Goal: Task Accomplishment & Management: Manage account settings

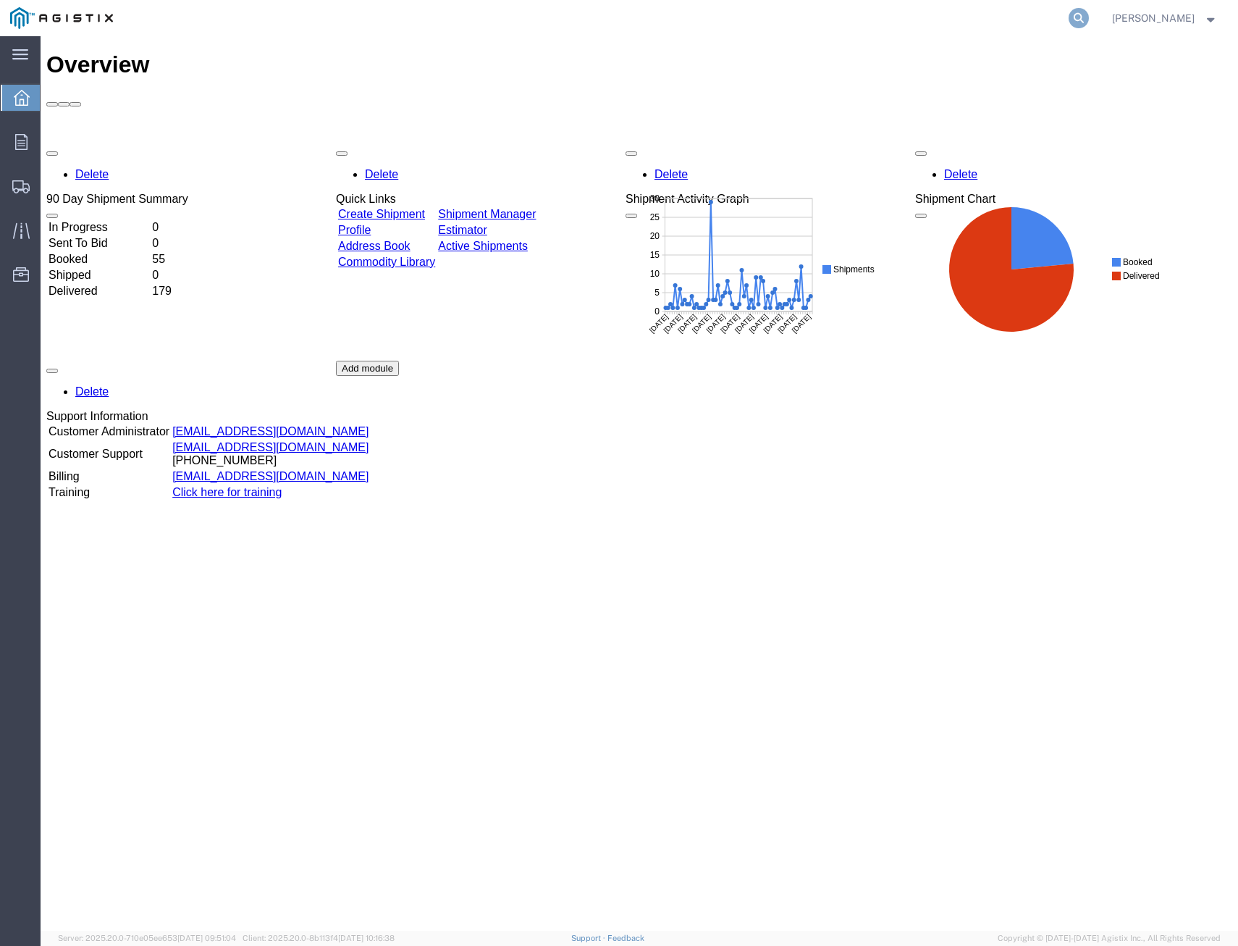
click at [958, 20] on icon at bounding box center [1079, 18] width 20 height 20
click at [958, 9] on input "search" at bounding box center [848, 18] width 440 height 35
type input "411963"
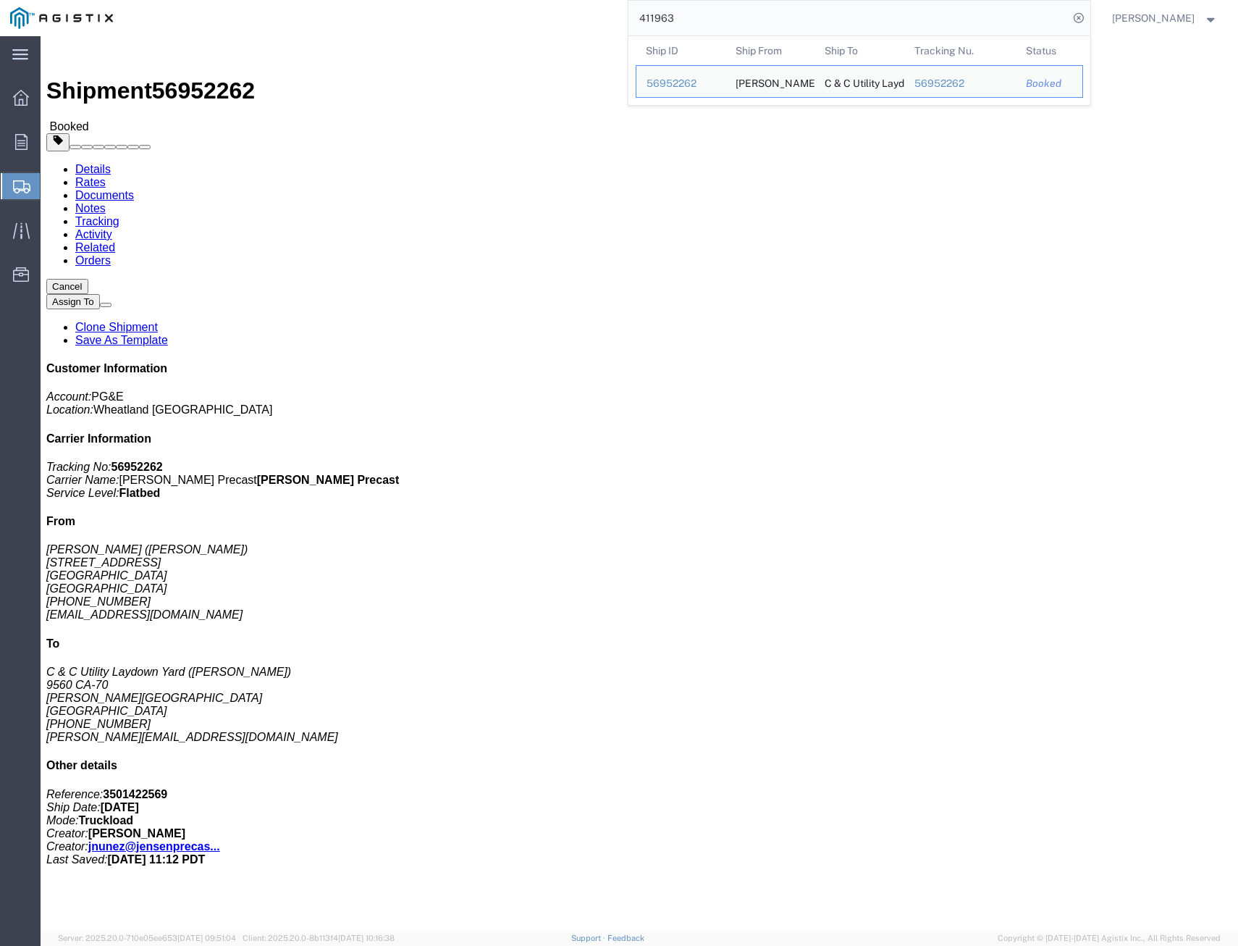
click link "Tracking"
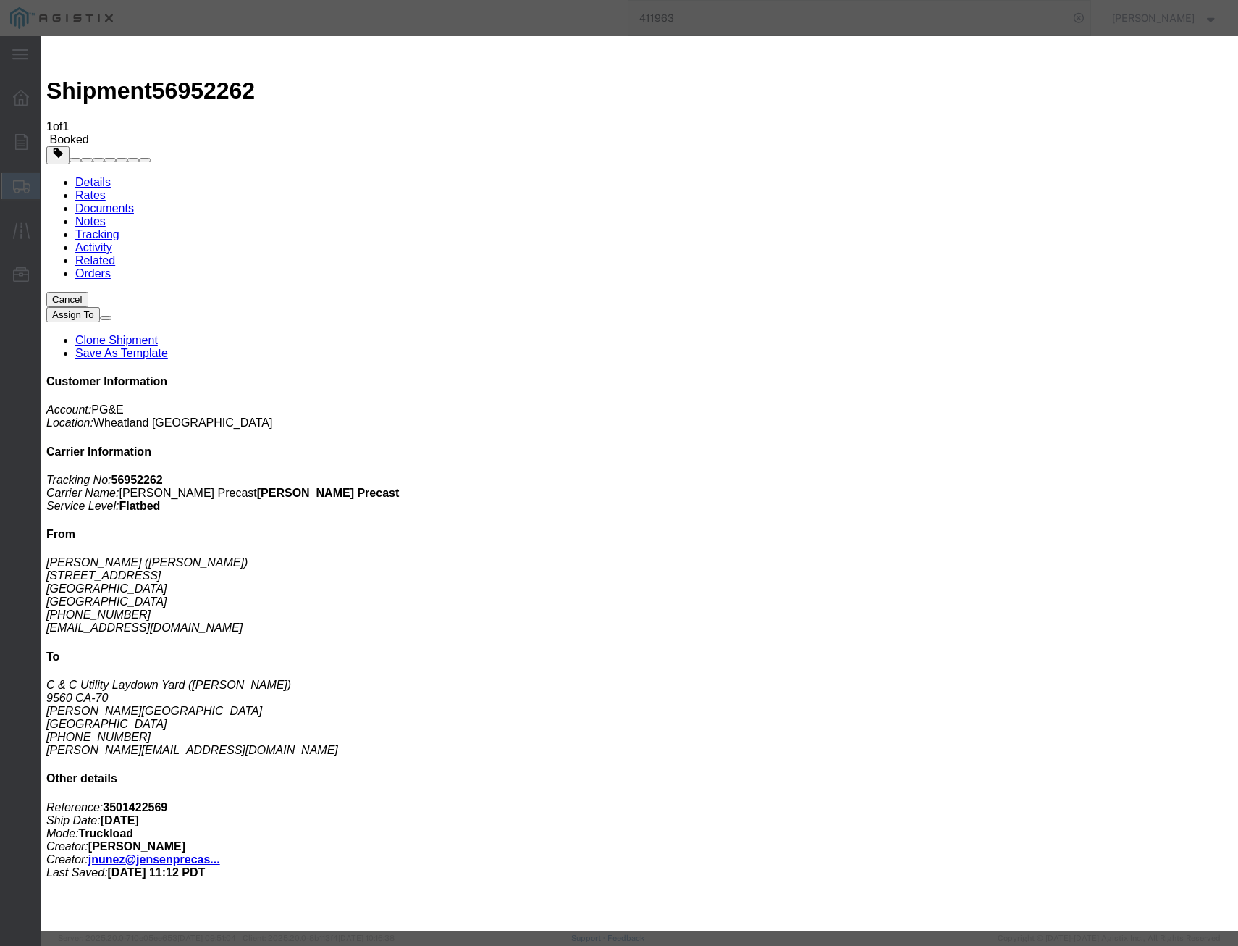
drag, startPoint x: 468, startPoint y: 248, endPoint x: 428, endPoint y: 211, distance: 54.4
select select "DELIVRED"
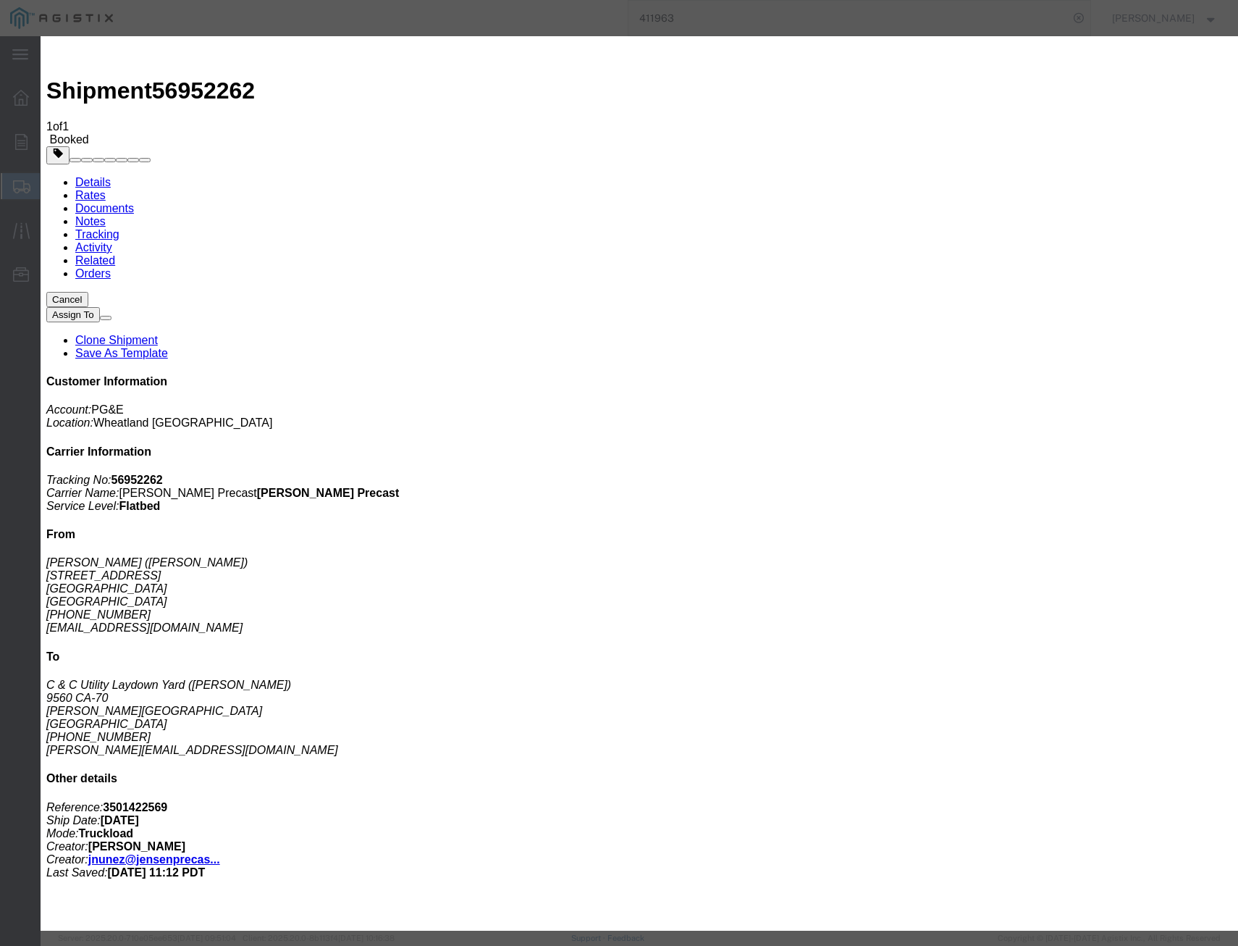
type input "09/30/2025"
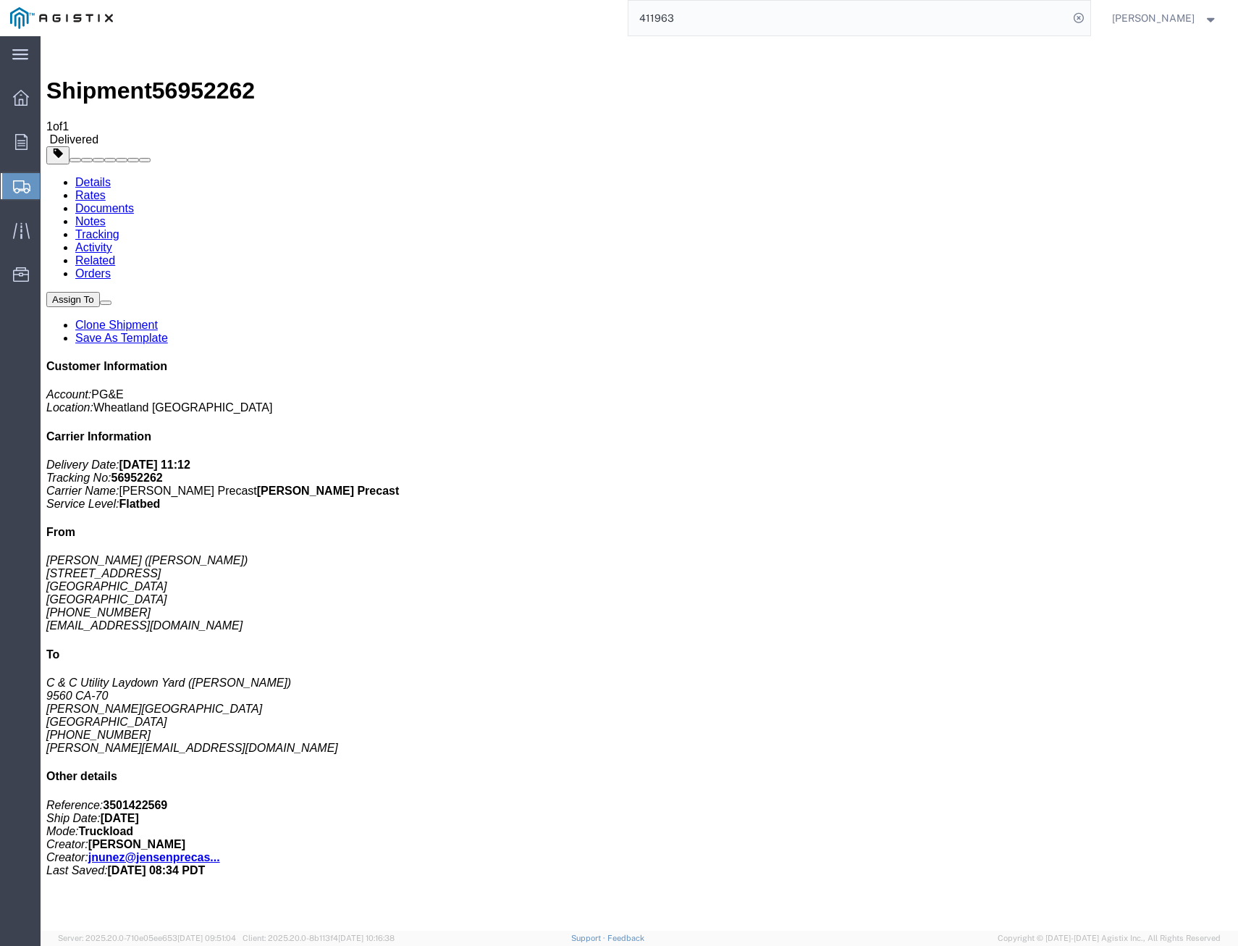
click at [696, 23] on input "411963" at bounding box center [848, 18] width 440 height 35
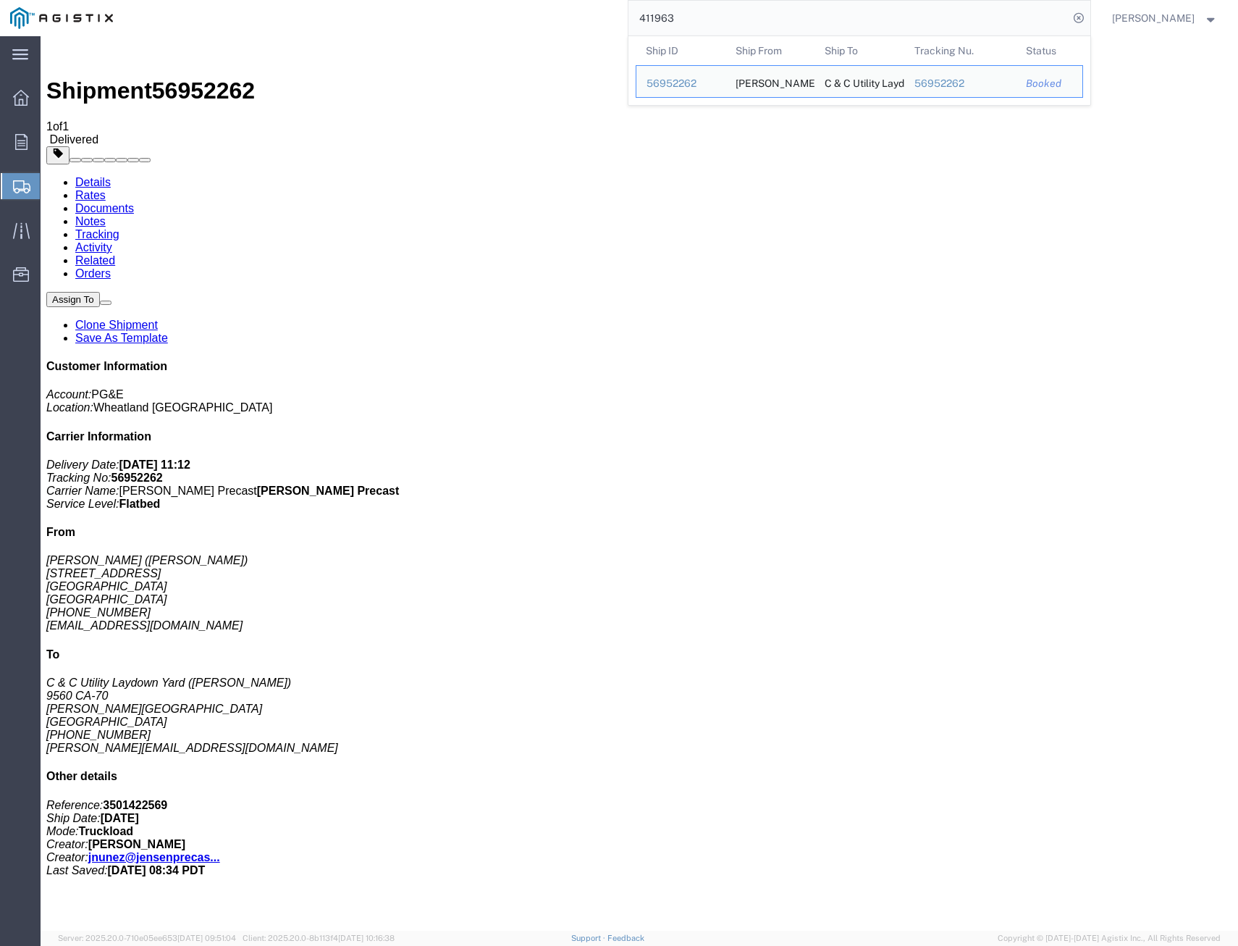
drag, startPoint x: 696, startPoint y: 23, endPoint x: 532, endPoint y: 3, distance: 165.6
click at [533, 4] on div "411963 Ship ID Ship From Ship To Tracking Nu. Status Ship ID 56952262 Ship From…" at bounding box center [606, 18] width 967 height 36
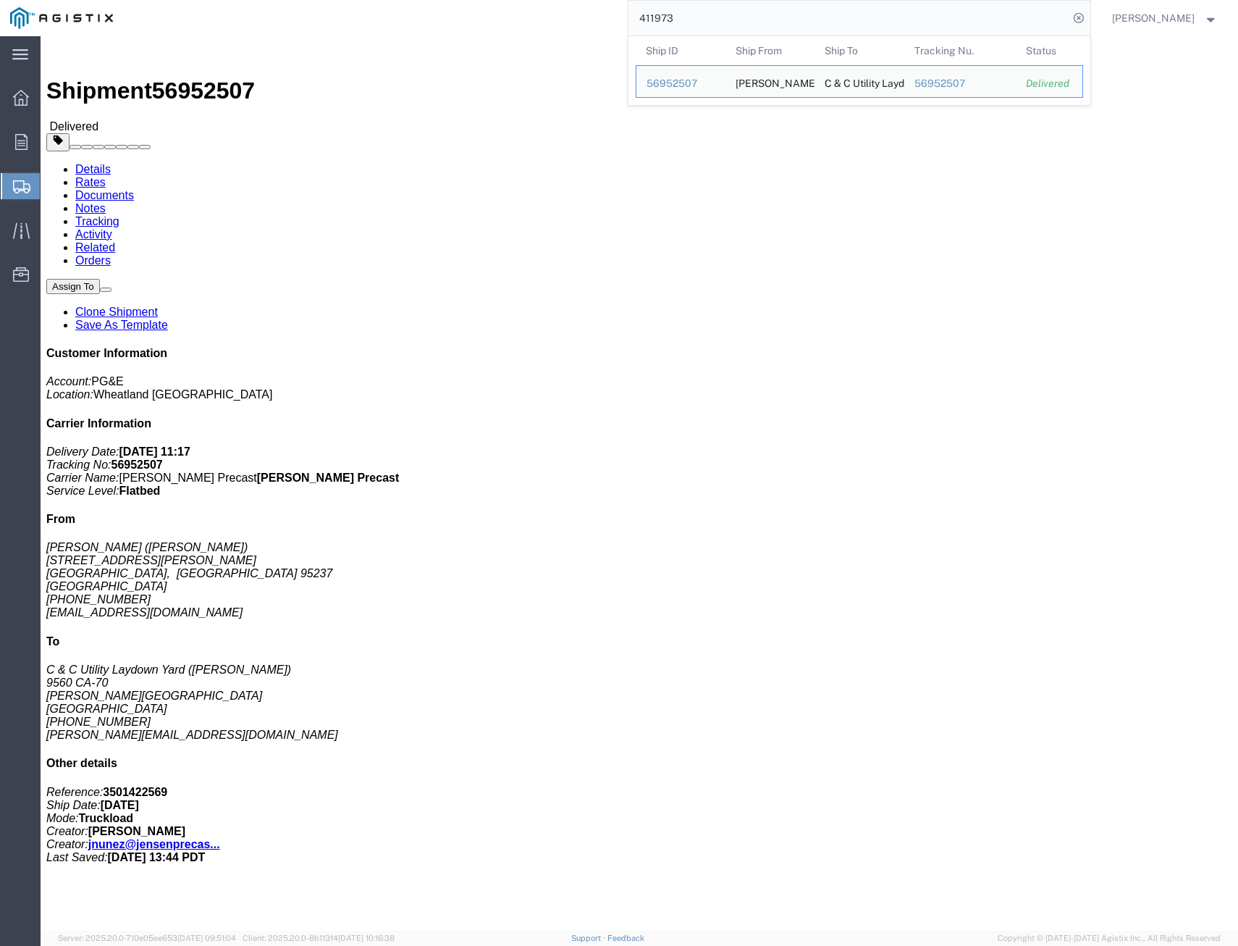
drag, startPoint x: 694, startPoint y: 20, endPoint x: 634, endPoint y: 13, distance: 60.4
click at [635, 13] on input "411973" at bounding box center [848, 18] width 440 height 35
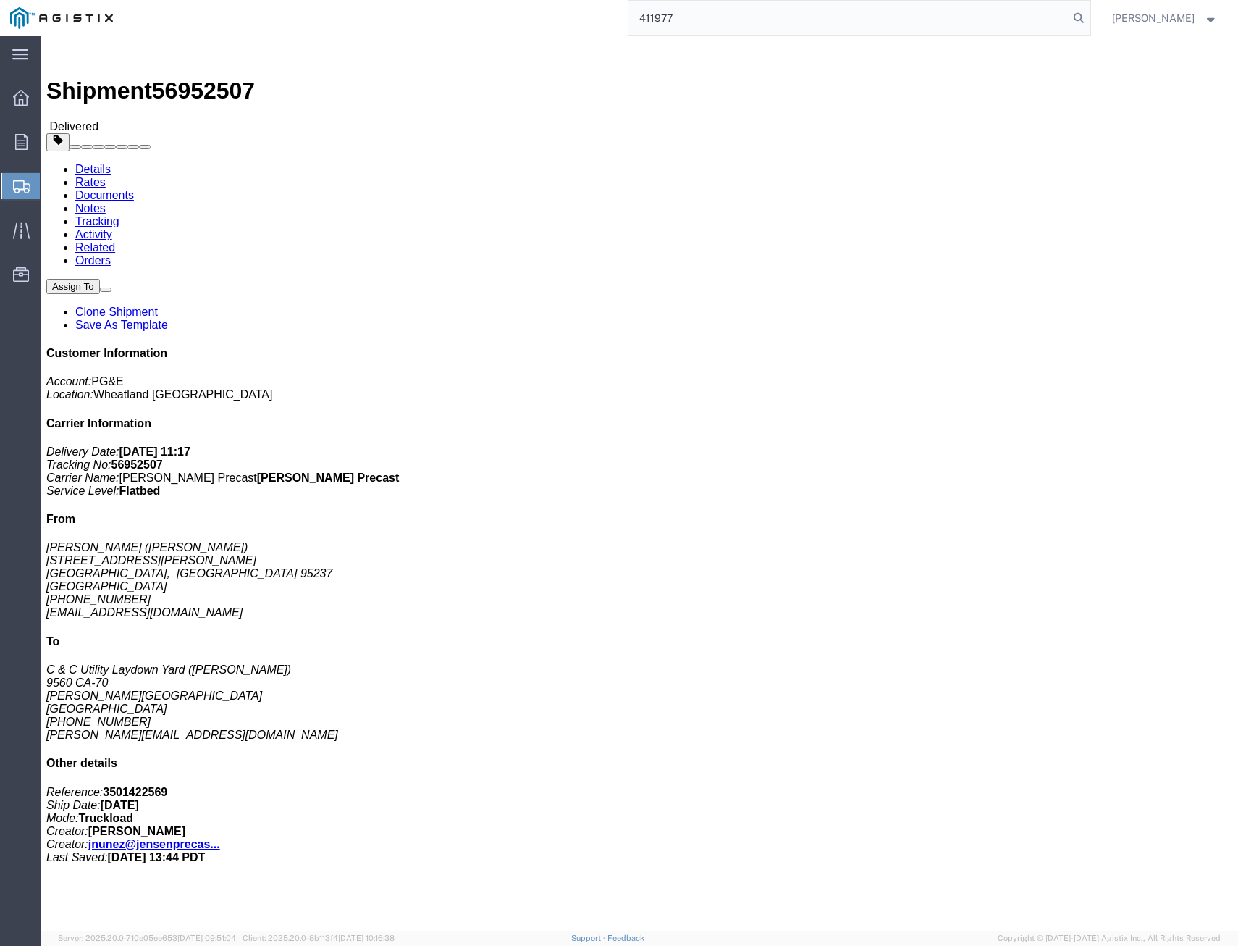
type input "411977"
